Goal: Task Accomplishment & Management: Complete application form

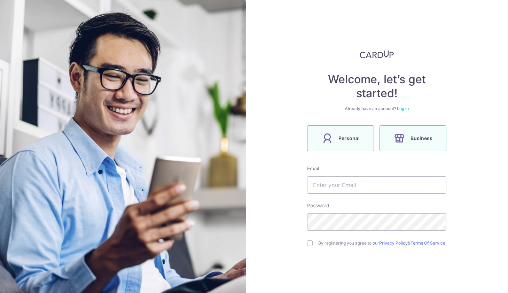
click at [338, 141] on span "Personal" at bounding box center [348, 138] width 21 height 8
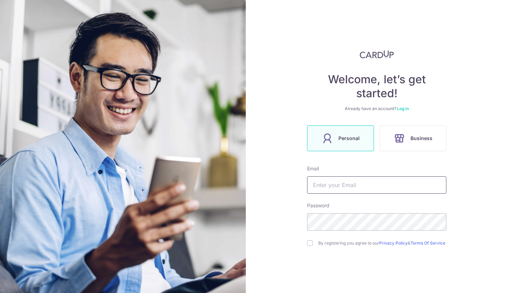
click at [329, 186] on input "text" at bounding box center [376, 184] width 139 height 17
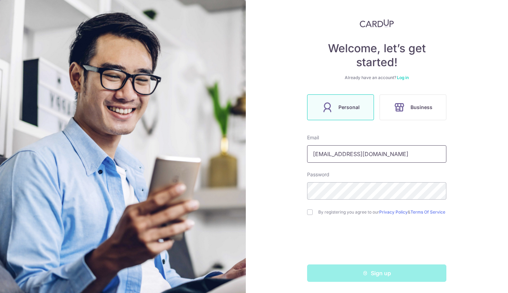
type input "nkloon88@gmail.com"
click at [308, 211] on input "checkbox" at bounding box center [310, 212] width 6 height 6
checkbox input "true"
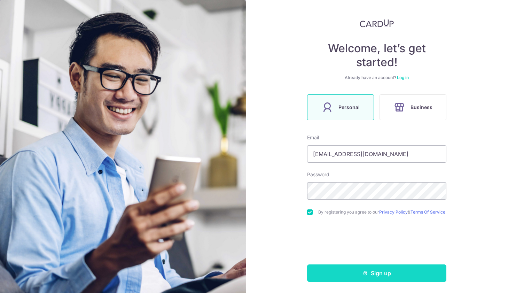
click at [366, 270] on button "Sign up" at bounding box center [376, 272] width 139 height 17
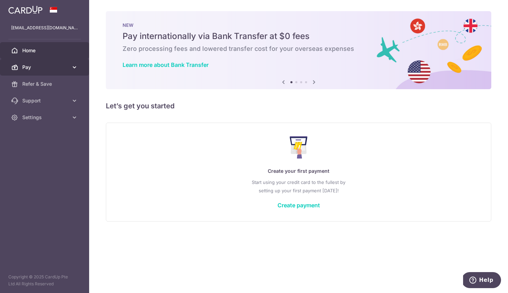
click at [71, 66] on link "Pay" at bounding box center [44, 67] width 89 height 17
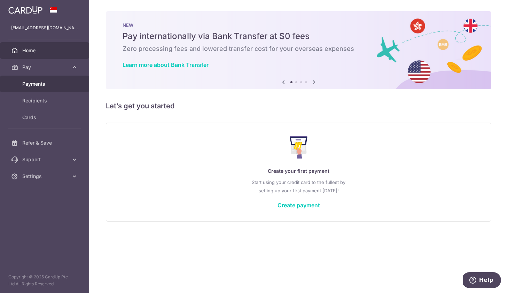
click at [33, 87] on link "Payments" at bounding box center [44, 84] width 89 height 17
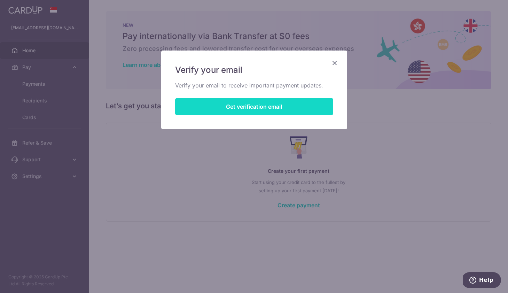
click at [258, 104] on button "Get verification email" at bounding box center [254, 106] width 158 height 17
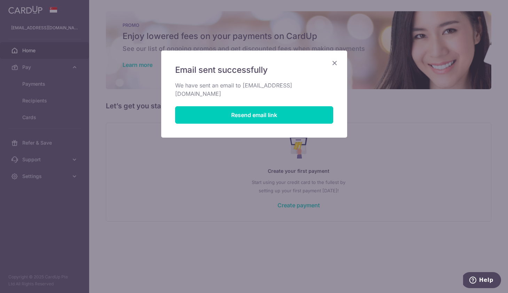
click at [336, 63] on icon "Close" at bounding box center [334, 62] width 8 height 9
